Goal: Task Accomplishment & Management: Complete application form

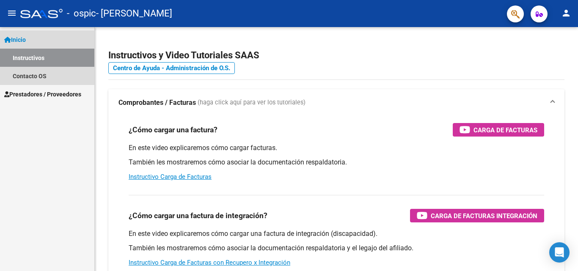
click at [32, 39] on link "Inicio" at bounding box center [47, 39] width 94 height 18
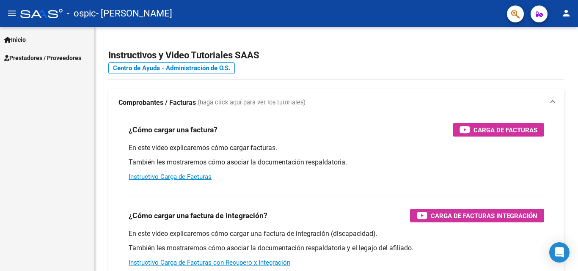
click at [35, 57] on span "Prestadores / Proveedores" at bounding box center [42, 57] width 77 height 9
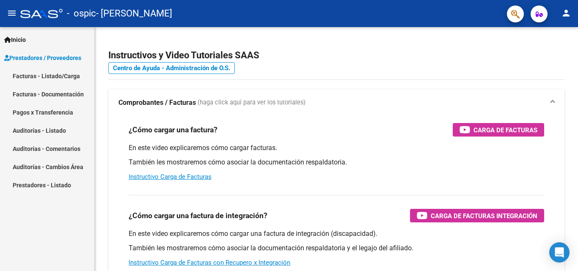
click at [40, 76] on link "Facturas - Listado/Carga" at bounding box center [47, 76] width 94 height 18
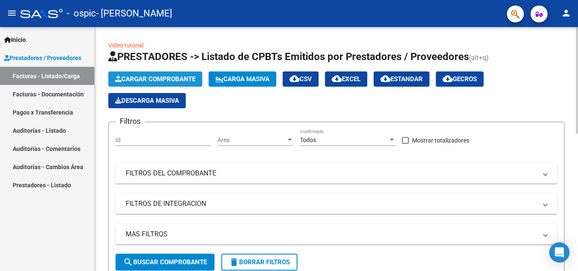
click at [157, 79] on span "Cargar Comprobante" at bounding box center [155, 79] width 80 height 8
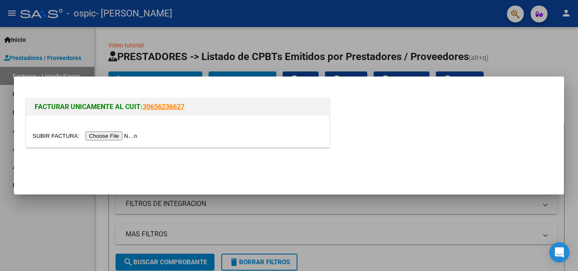
click at [131, 134] on input "file" at bounding box center [86, 136] width 107 height 9
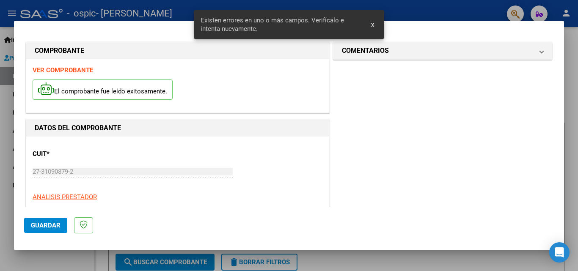
scroll to position [207, 0]
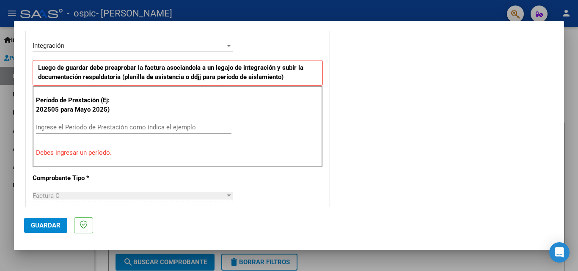
click at [111, 126] on input "Ingrese el Período de Prestación como indica el ejemplo" at bounding box center [134, 128] width 196 height 8
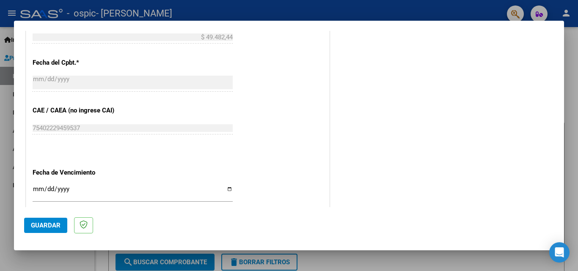
scroll to position [546, 0]
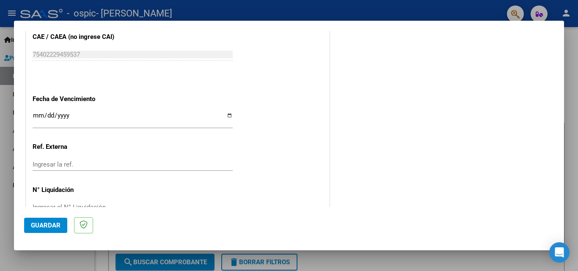
type input "202509"
click at [227, 117] on input "Ingresar la fecha" at bounding box center [133, 119] width 200 height 14
type input "[DATE]"
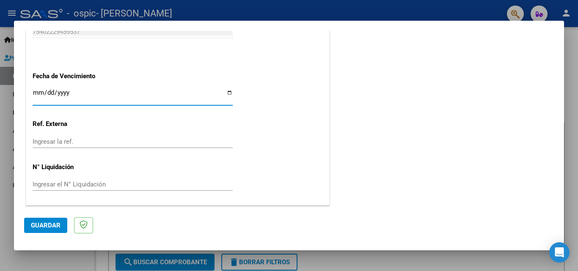
click at [56, 224] on span "Guardar" at bounding box center [46, 226] width 30 height 8
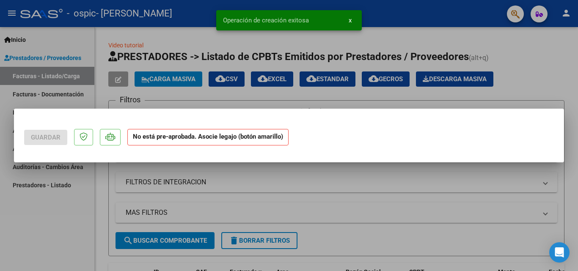
scroll to position [0, 0]
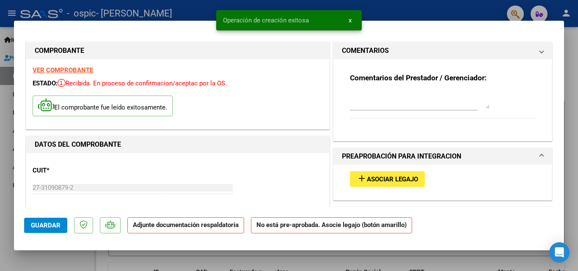
click at [393, 231] on button "Agregar Documento" at bounding box center [391, 239] width 83 height 16
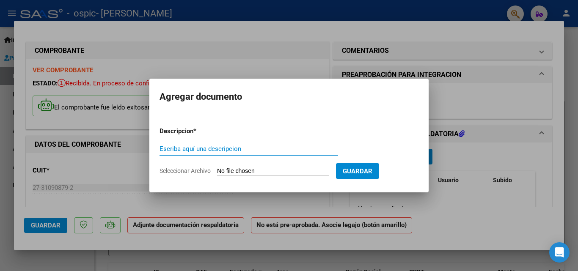
click at [430, 207] on div at bounding box center [289, 135] width 578 height 271
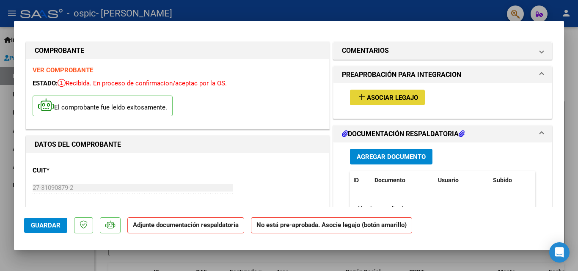
click at [393, 96] on span "Asociar Legajo" at bounding box center [392, 98] width 51 height 8
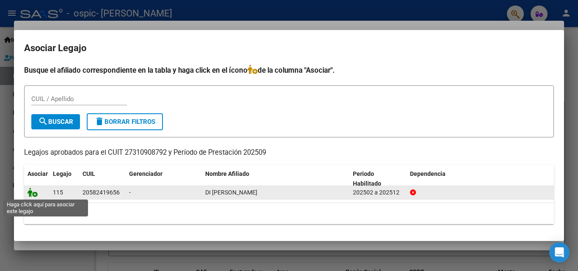
click at [31, 195] on icon at bounding box center [33, 192] width 10 height 9
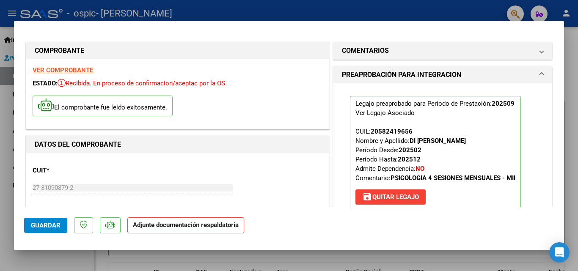
scroll to position [85, 0]
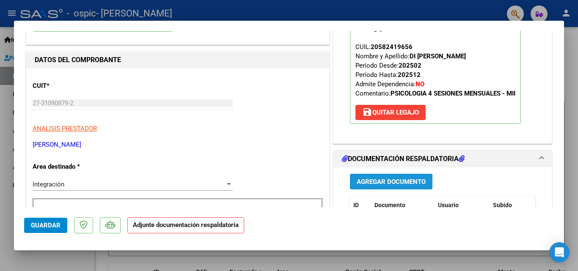
click at [400, 179] on span "Agregar Documento" at bounding box center [391, 182] width 69 height 8
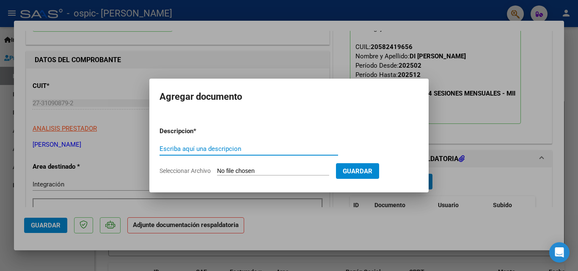
click at [288, 150] on input "Escriba aquí una descripcion" at bounding box center [249, 149] width 179 height 8
type input "asistencia"
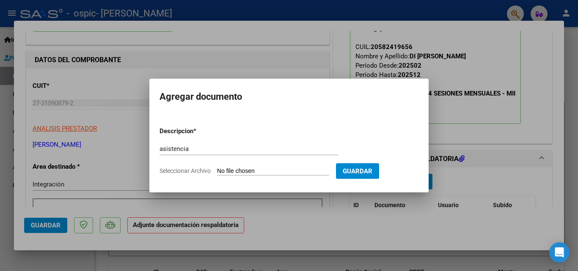
click at [201, 171] on span "Seleccionar Archivo" at bounding box center [185, 171] width 51 height 7
click at [217, 171] on input "Seleccionar Archivo" at bounding box center [273, 172] width 112 height 8
type input "C:\fakepath\asistencia psicologia.pdf"
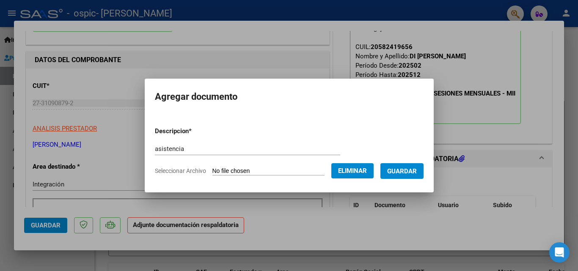
click at [412, 171] on span "Guardar" at bounding box center [402, 172] width 30 height 8
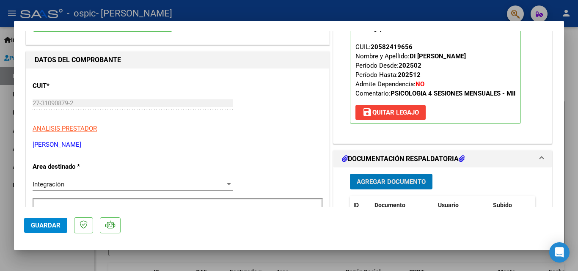
click at [568, 139] on div at bounding box center [289, 135] width 578 height 271
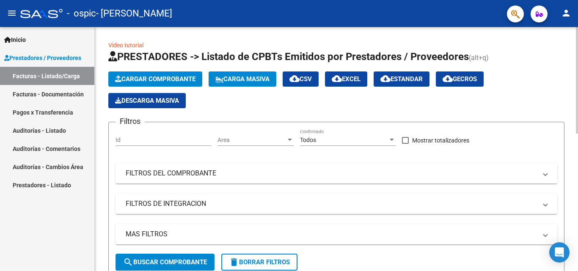
scroll to position [149, 0]
